Goal: Find contact information: Find contact information

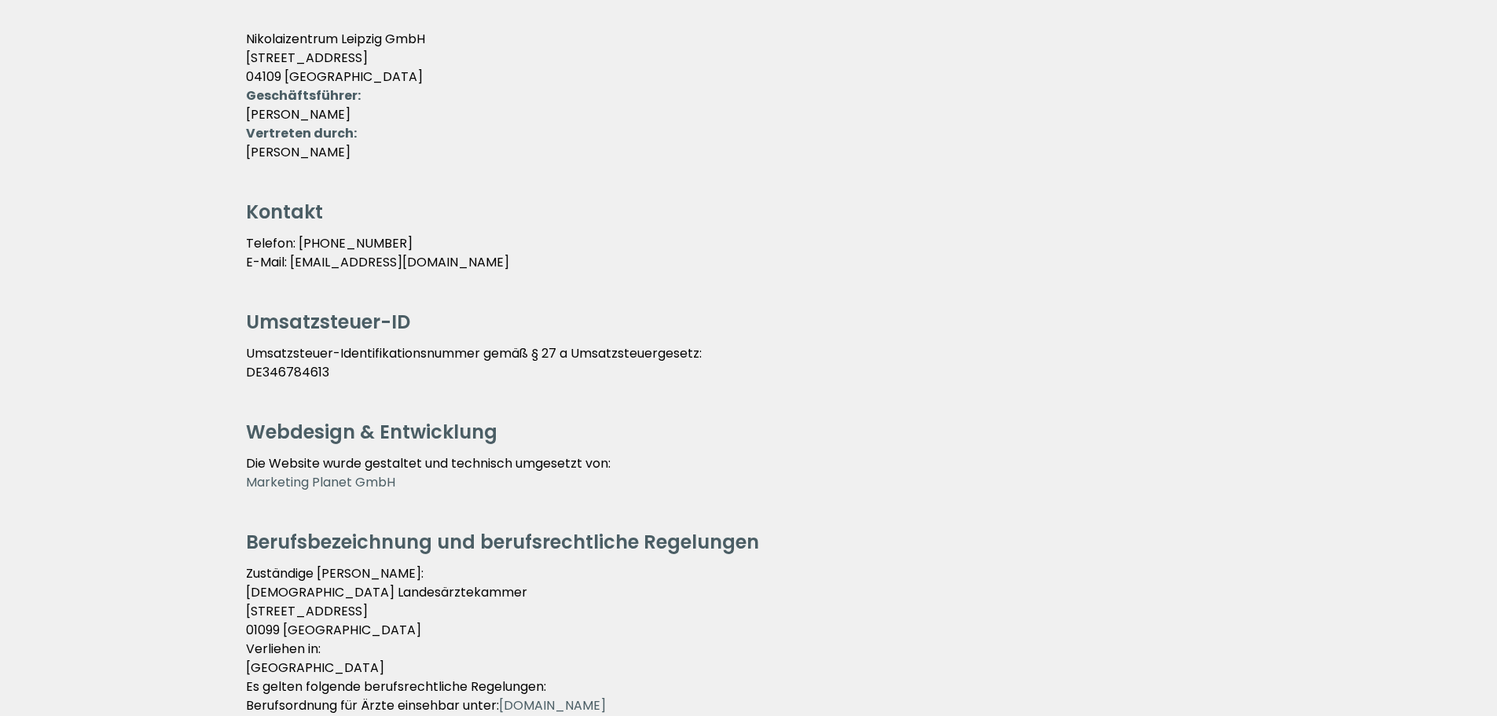
scroll to position [157, 0]
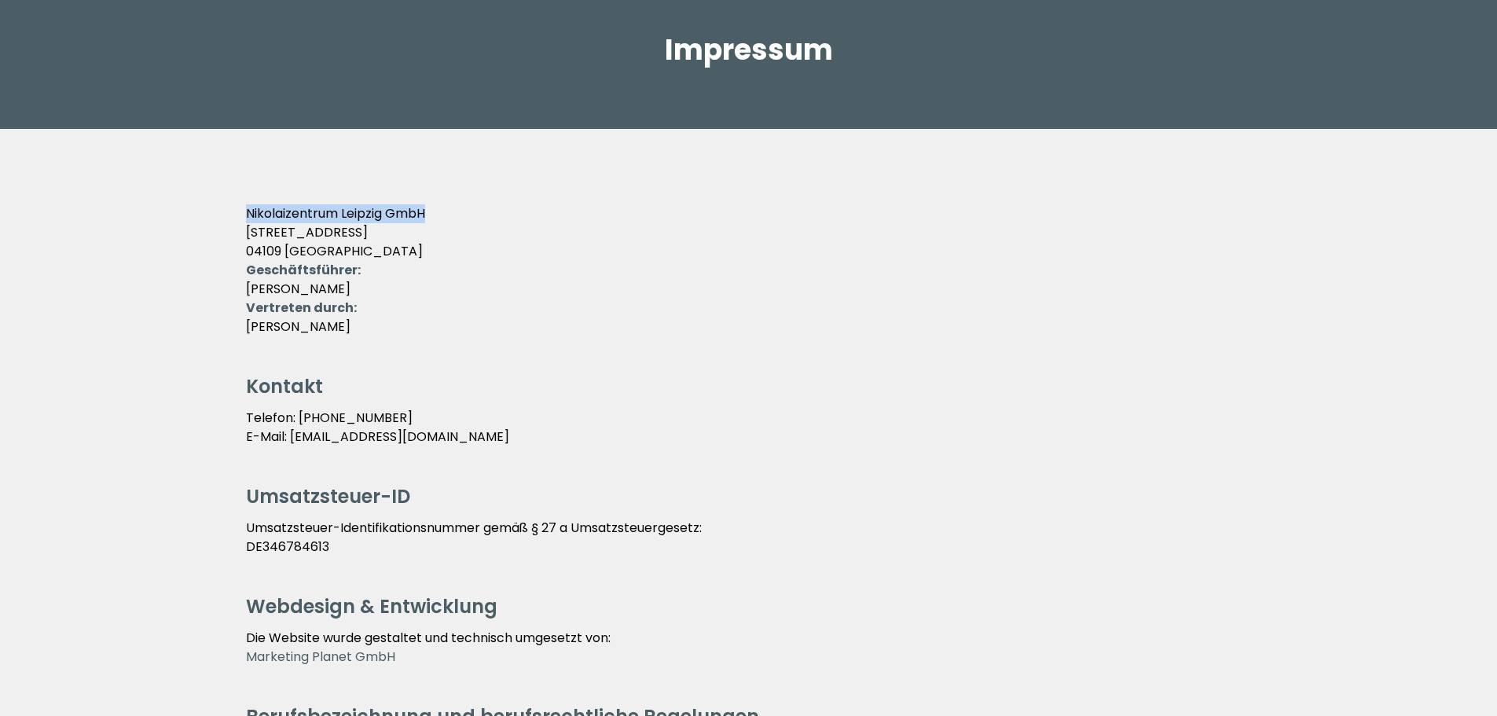
drag, startPoint x: 247, startPoint y: 214, endPoint x: 457, endPoint y: 222, distance: 210.7
click at [457, 222] on p "Nikolaizentrum Leipzig GmbH Nikolaistraße 55 04109 Leipzig" at bounding box center [749, 232] width 1006 height 57
copy p "Nikolaizentrum Leipzig GmbH"
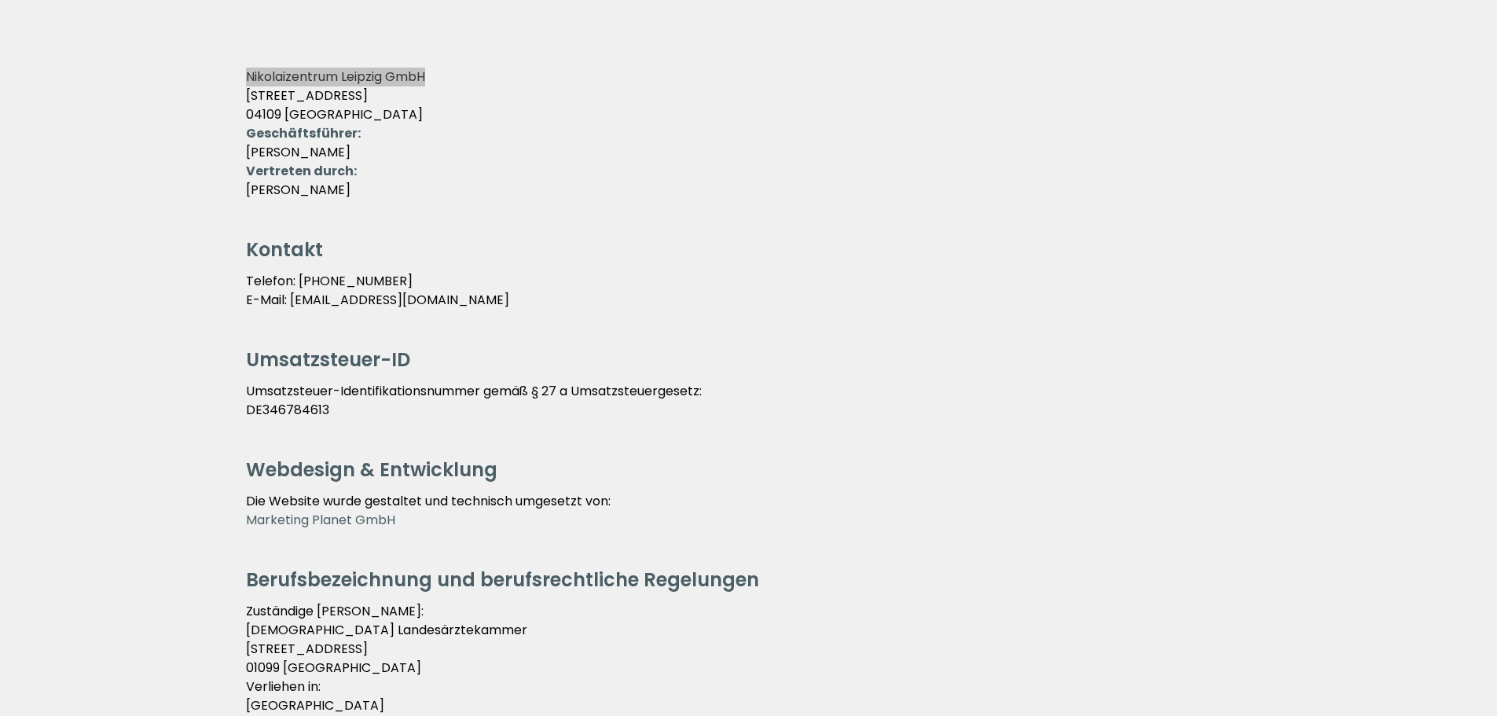
scroll to position [314, 0]
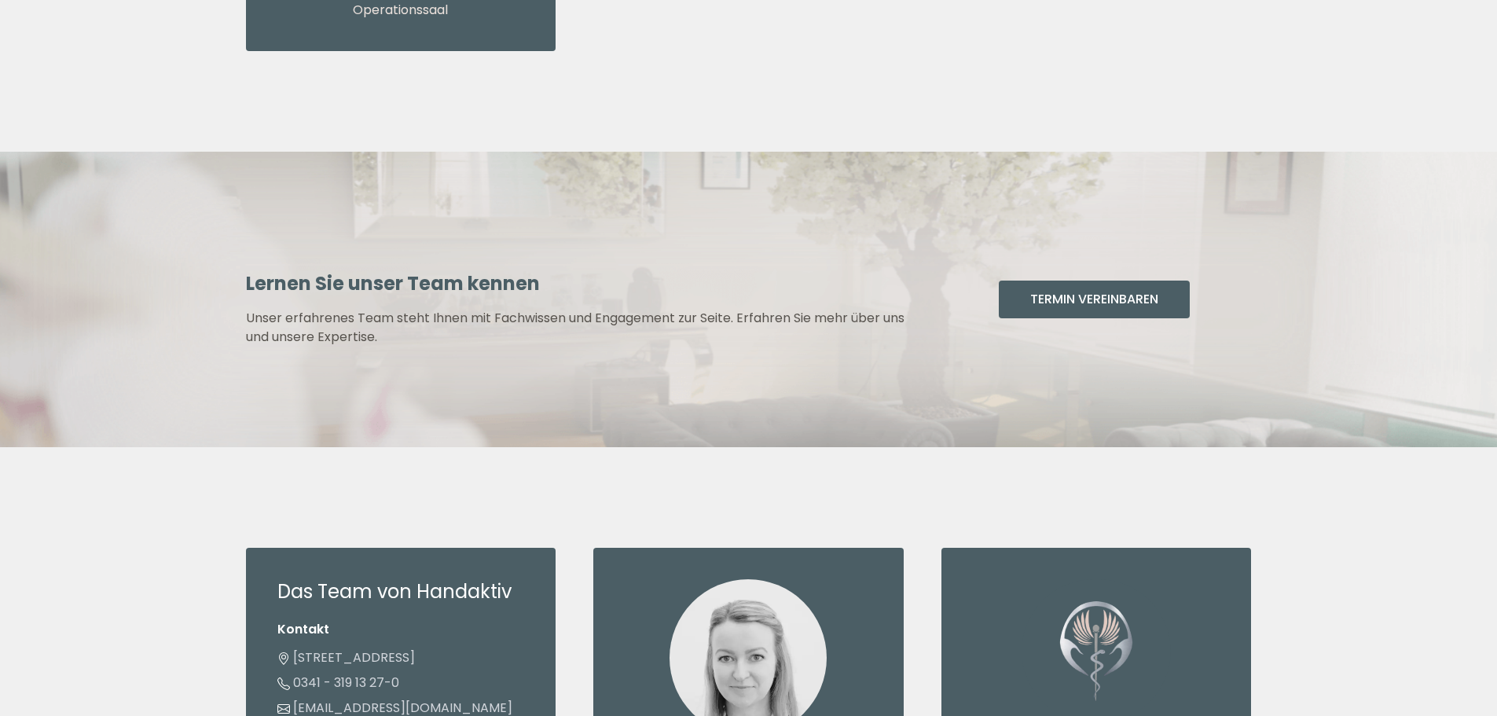
scroll to position [4714, 0]
